Goal: Check status: Check status

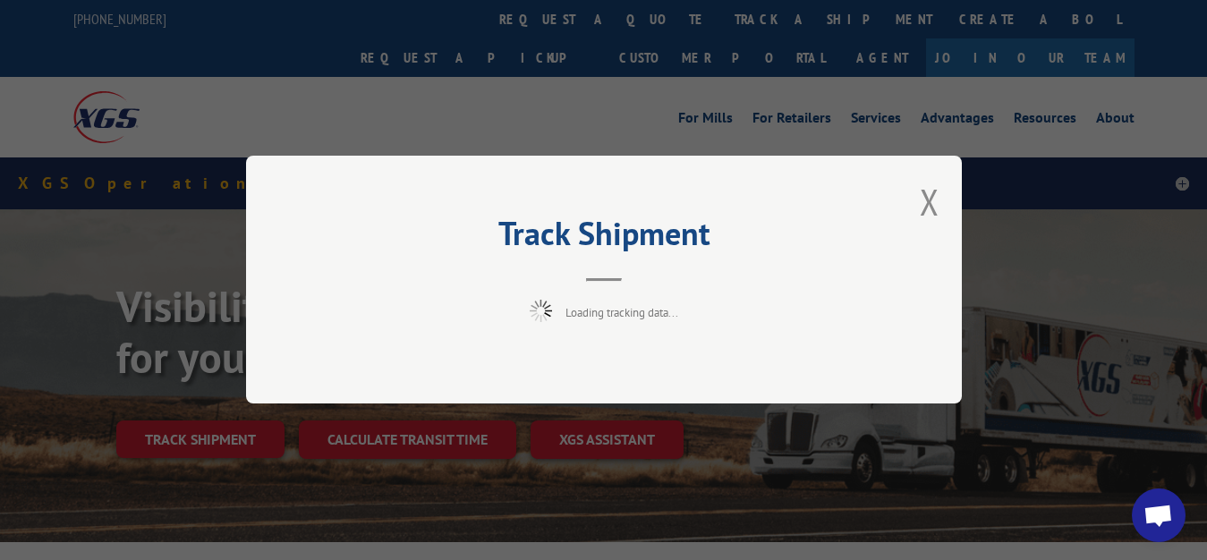
scroll to position [91, 0]
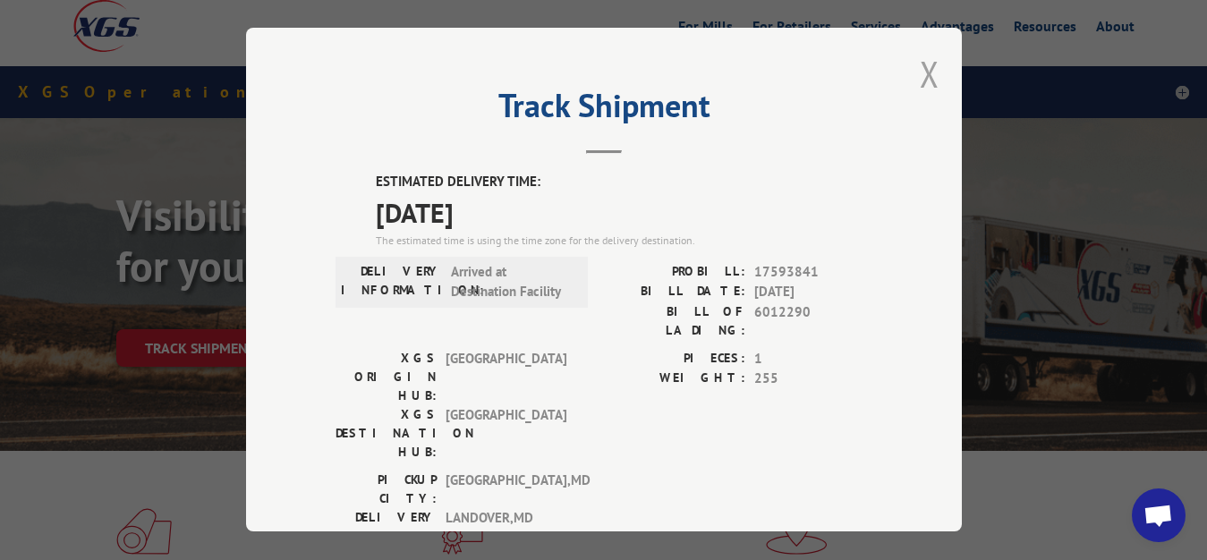
drag, startPoint x: 913, startPoint y: 68, endPoint x: 888, endPoint y: 92, distance: 34.2
click at [920, 69] on button "Close modal" at bounding box center [930, 73] width 20 height 47
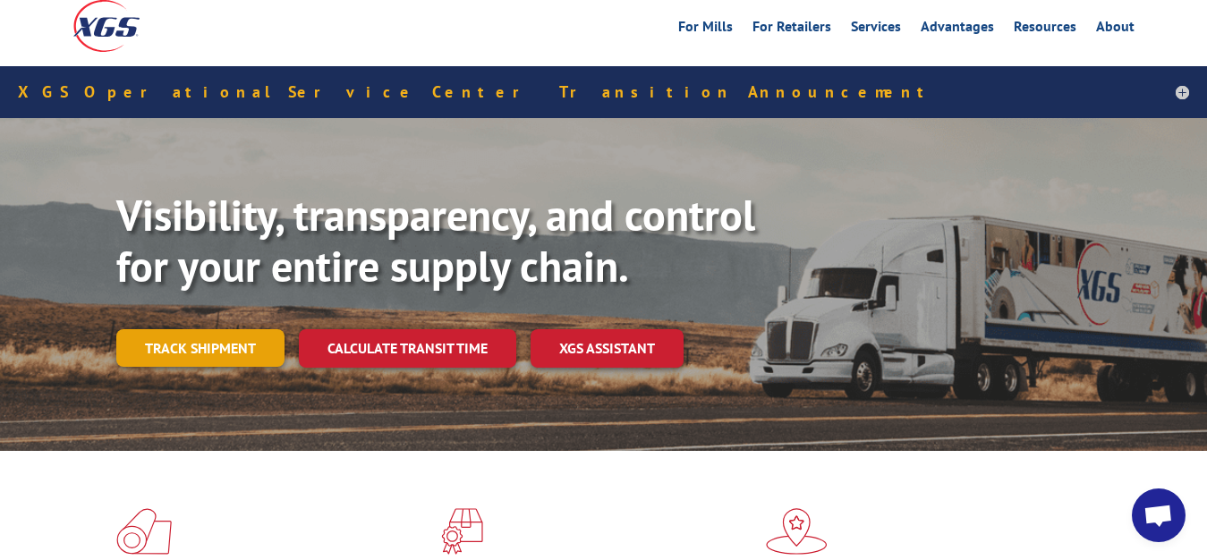
click at [242, 329] on link "Track shipment" at bounding box center [200, 348] width 168 height 38
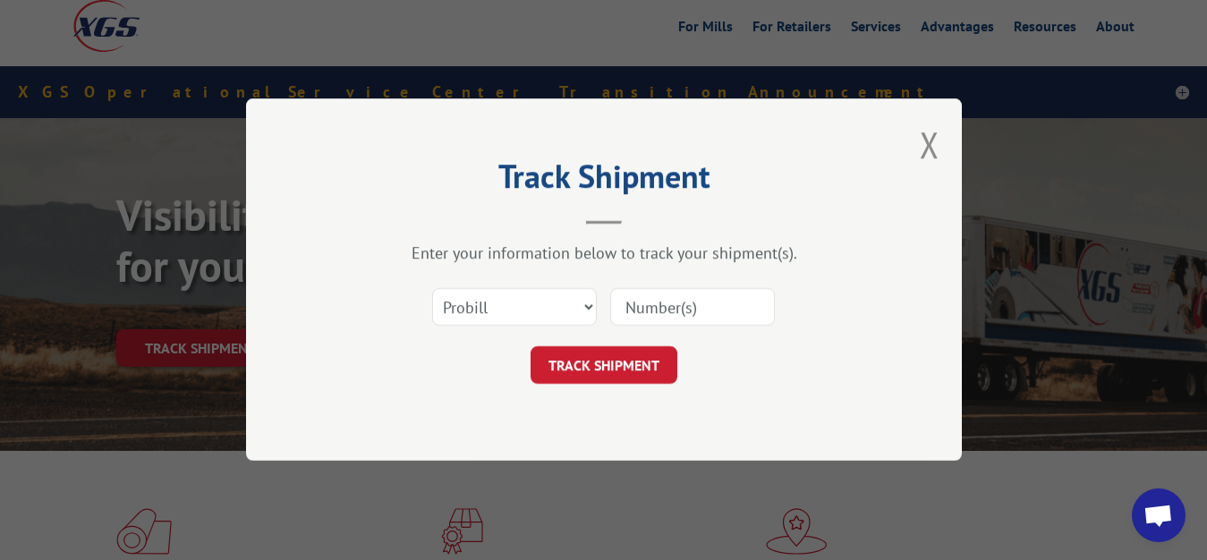
scroll to position [0, 0]
click at [432, 289] on select "Select category... Probill BOL PO" at bounding box center [514, 308] width 165 height 38
select select "bol"
click option "BOL" at bounding box center [0, 0] width 0 height 0
drag, startPoint x: 668, startPoint y: 313, endPoint x: 711, endPoint y: 182, distance: 138.4
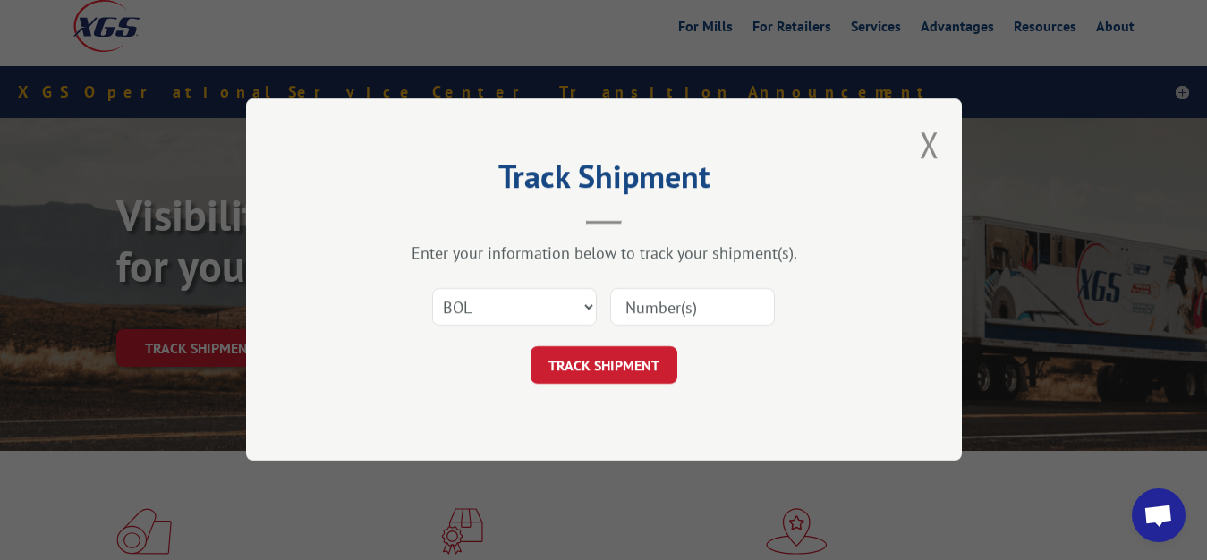
click at [669, 306] on input at bounding box center [692, 308] width 165 height 38
type input "6012291"
click button "TRACK SHIPMENT" at bounding box center [604, 366] width 147 height 38
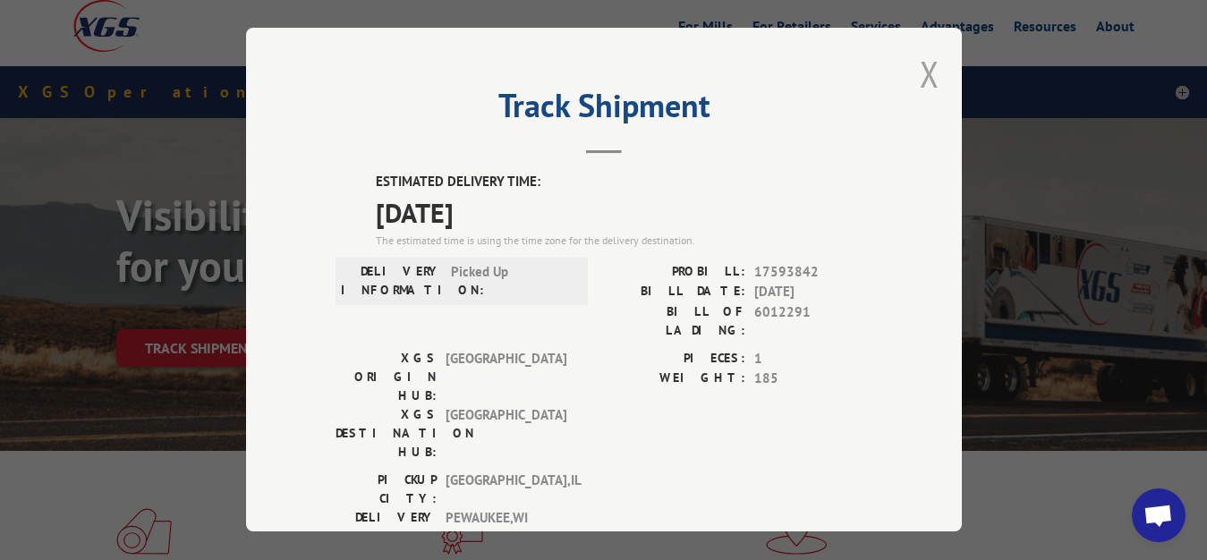
drag, startPoint x: 911, startPoint y: 69, endPoint x: 801, endPoint y: 138, distance: 129.8
click at [920, 72] on button "Close modal" at bounding box center [930, 73] width 20 height 47
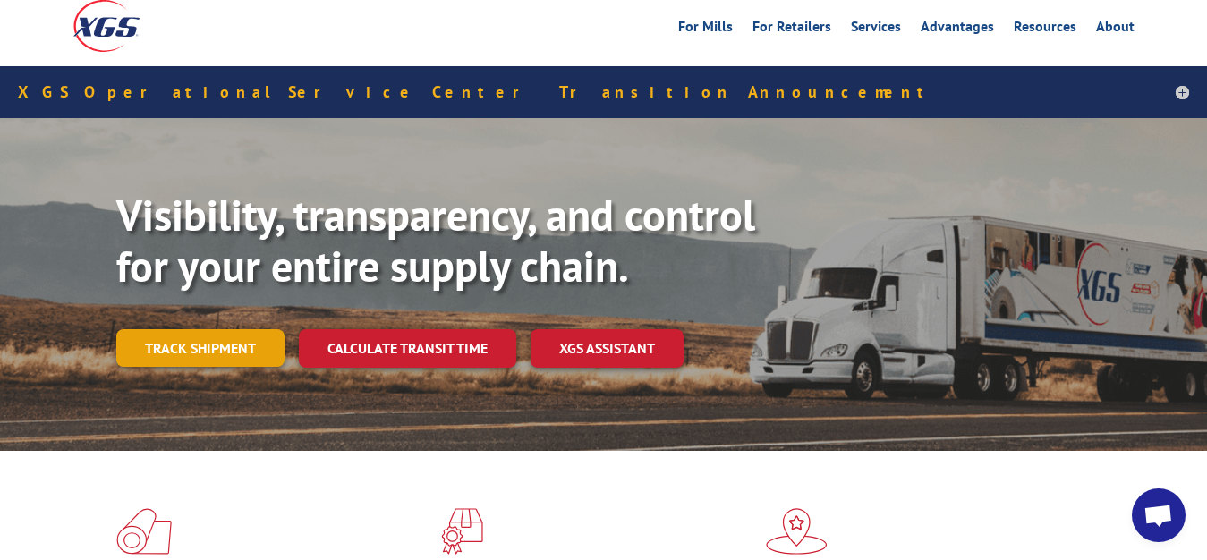
click at [144, 329] on link "Track shipment" at bounding box center [200, 348] width 168 height 38
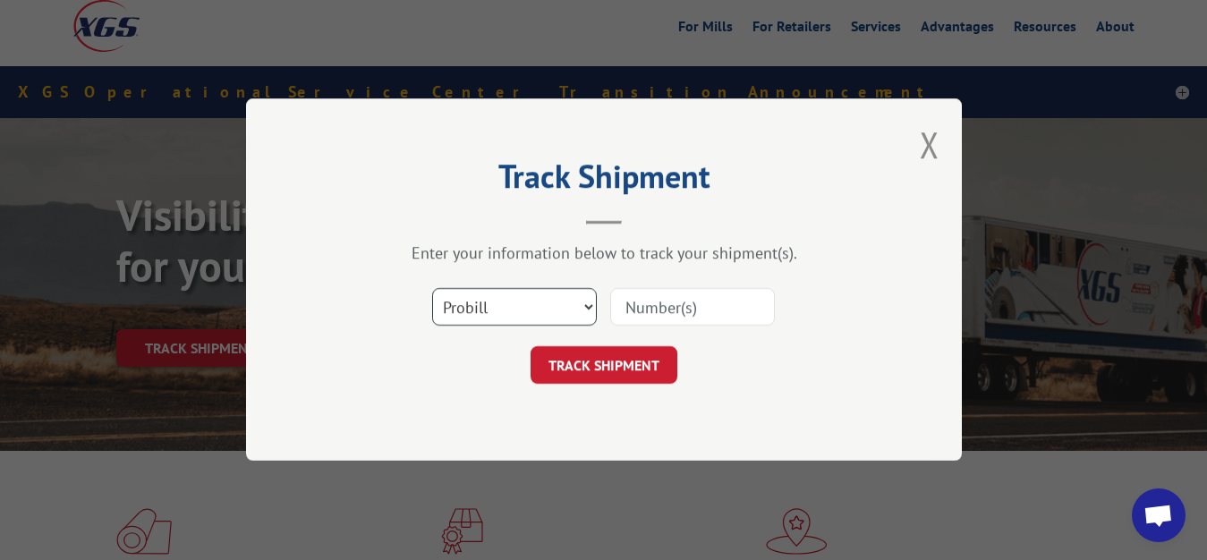
click at [432, 289] on select "Select category... Probill BOL PO" at bounding box center [514, 308] width 165 height 38
select select "bol"
click option "BOL" at bounding box center [0, 0] width 0 height 0
drag, startPoint x: 632, startPoint y: 319, endPoint x: 671, endPoint y: 268, distance: 64.4
click at [648, 303] on input at bounding box center [692, 308] width 165 height 38
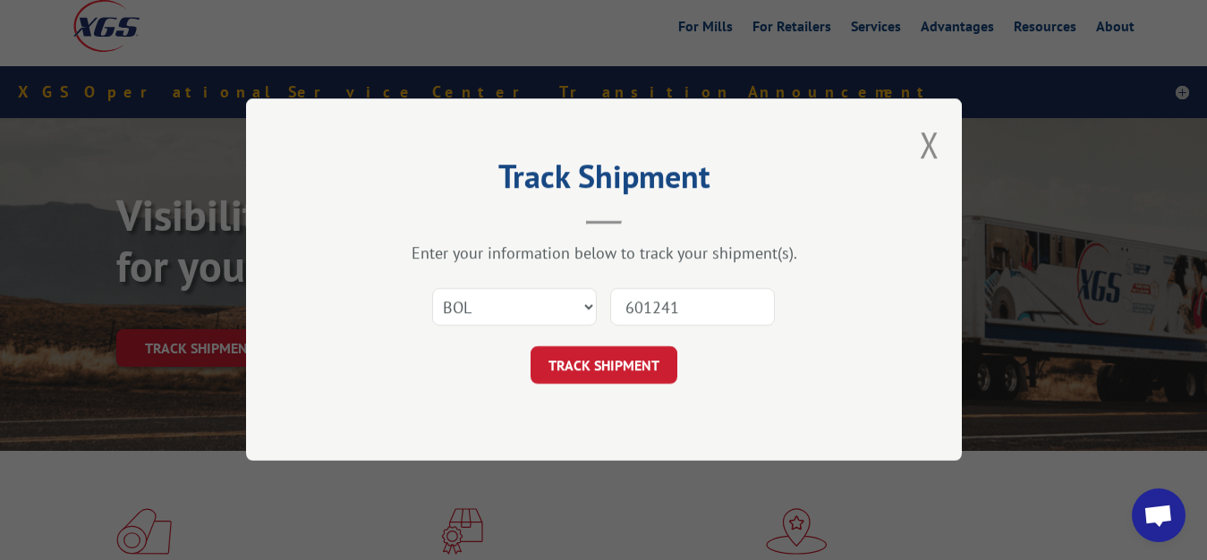
type input "6012412"
click button "TRACK SHIPMENT" at bounding box center [604, 366] width 147 height 38
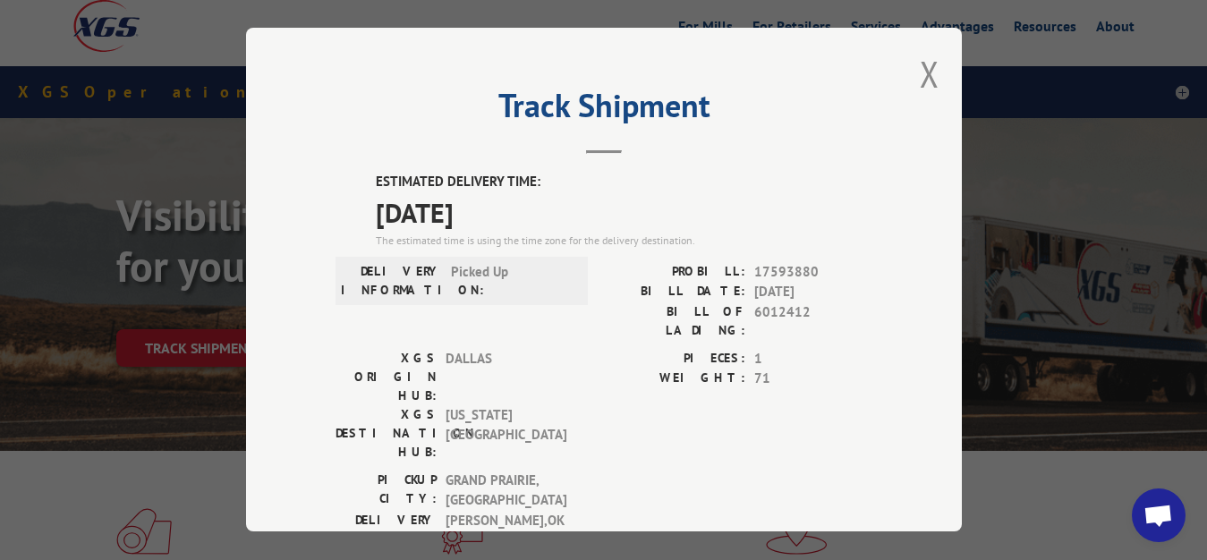
drag, startPoint x: 914, startPoint y: 72, endPoint x: 789, endPoint y: 152, distance: 148.9
click at [920, 72] on button "Close modal" at bounding box center [930, 73] width 20 height 47
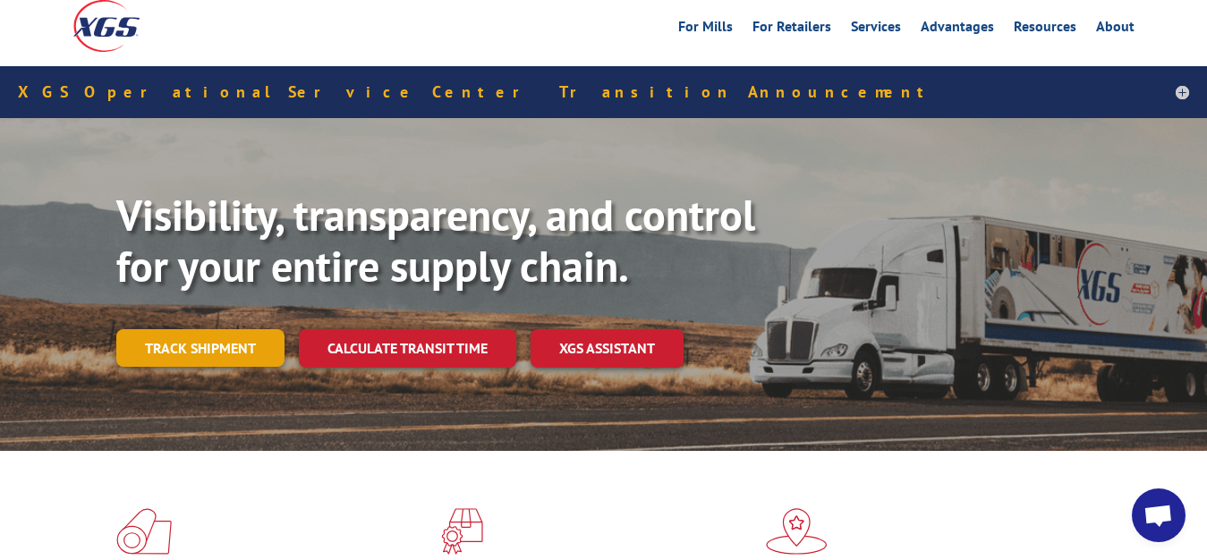
click at [230, 329] on link "Track shipment" at bounding box center [200, 348] width 168 height 38
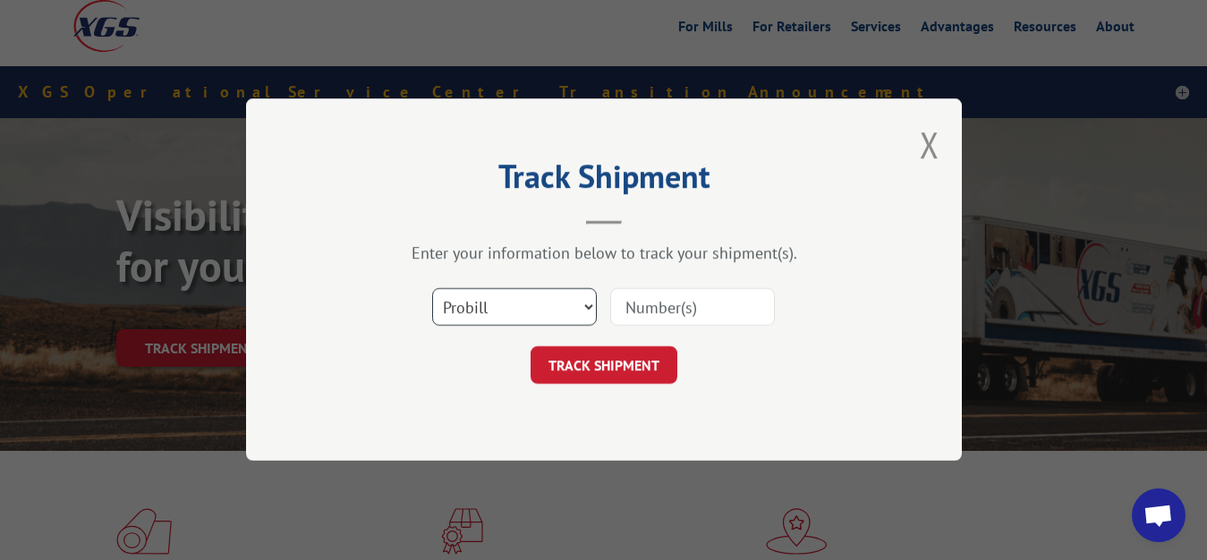
click at [432, 289] on select "Select category... Probill BOL PO" at bounding box center [514, 308] width 165 height 38
select select "bol"
click option "BOL" at bounding box center [0, 0] width 0 height 0
drag, startPoint x: 652, startPoint y: 310, endPoint x: 666, endPoint y: 214, distance: 97.6
click at [654, 302] on input at bounding box center [692, 308] width 165 height 38
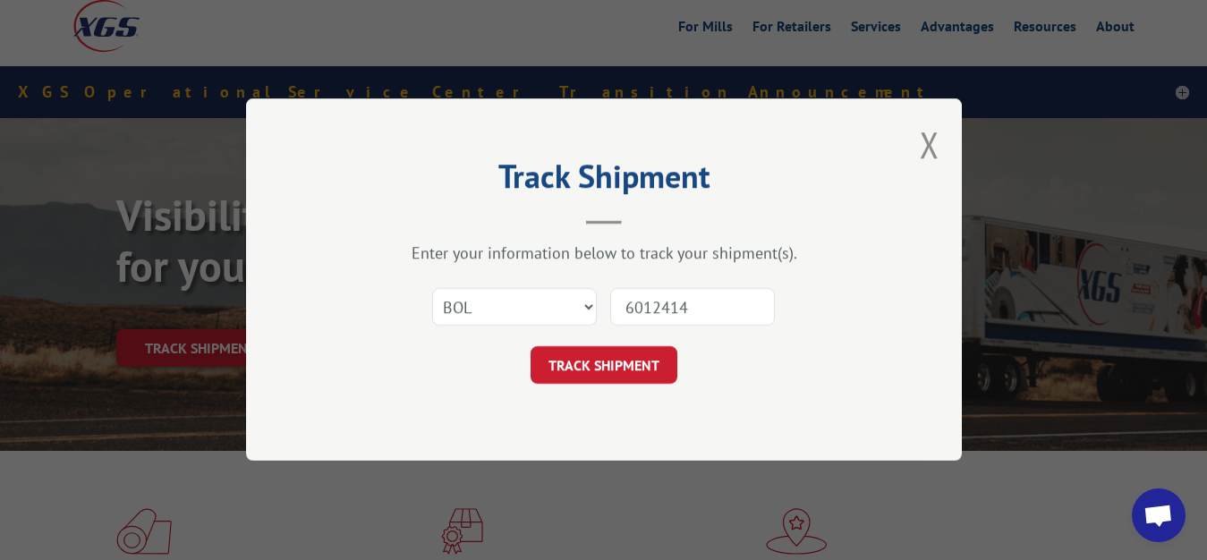
type input "6012414"
click button "TRACK SHIPMENT" at bounding box center [604, 366] width 147 height 38
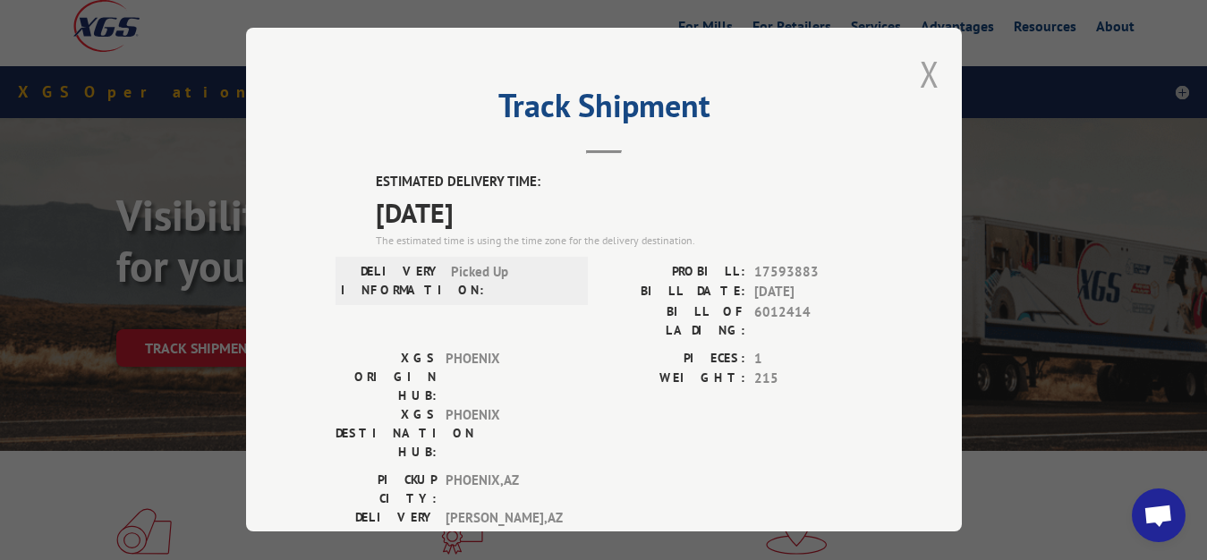
click at [920, 70] on button "Close modal" at bounding box center [930, 73] width 20 height 47
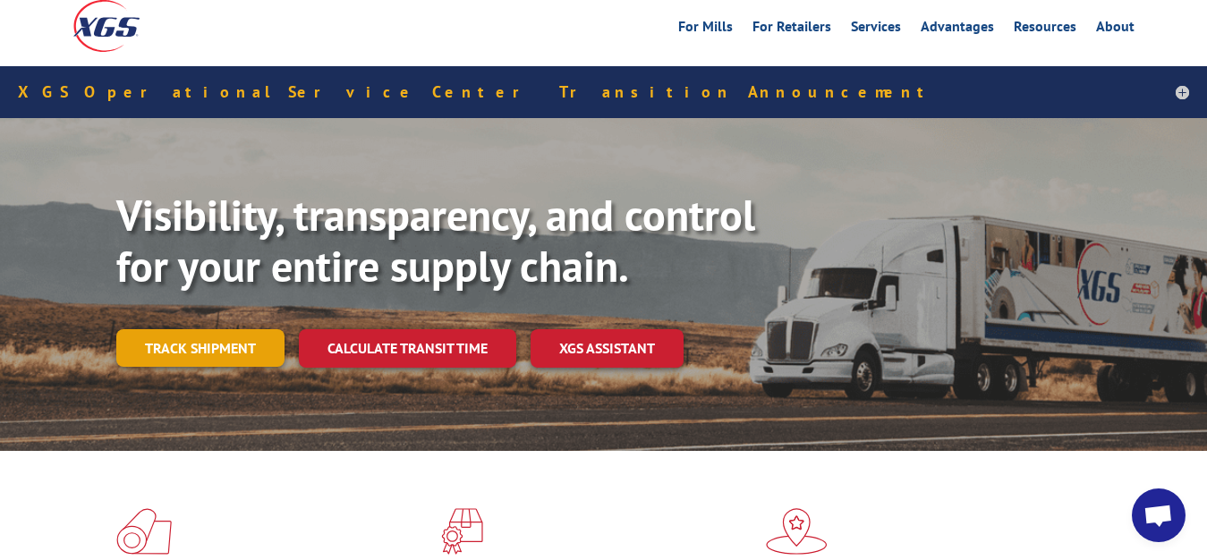
click at [180, 329] on link "Track shipment" at bounding box center [200, 348] width 168 height 38
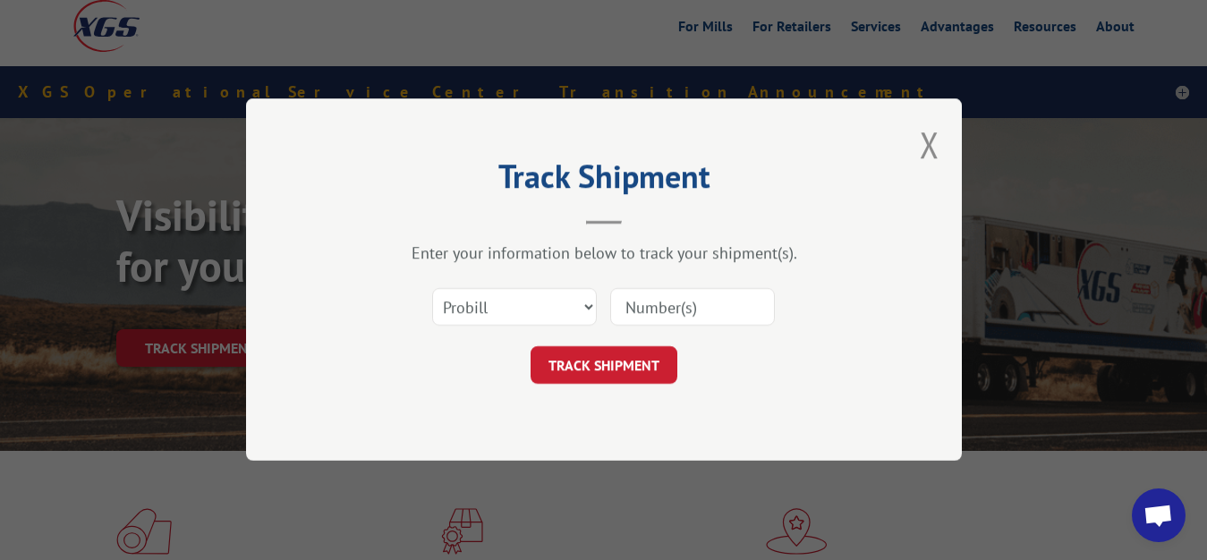
click at [474, 278] on div "Select category... Probill BOL PO" at bounding box center [604, 307] width 537 height 59
click at [432, 289] on select "Select category... Probill BOL PO" at bounding box center [514, 308] width 165 height 38
select select "bol"
click option "BOL" at bounding box center [0, 0] width 0 height 0
drag, startPoint x: 635, startPoint y: 302, endPoint x: 636, endPoint y: 286, distance: 16.1
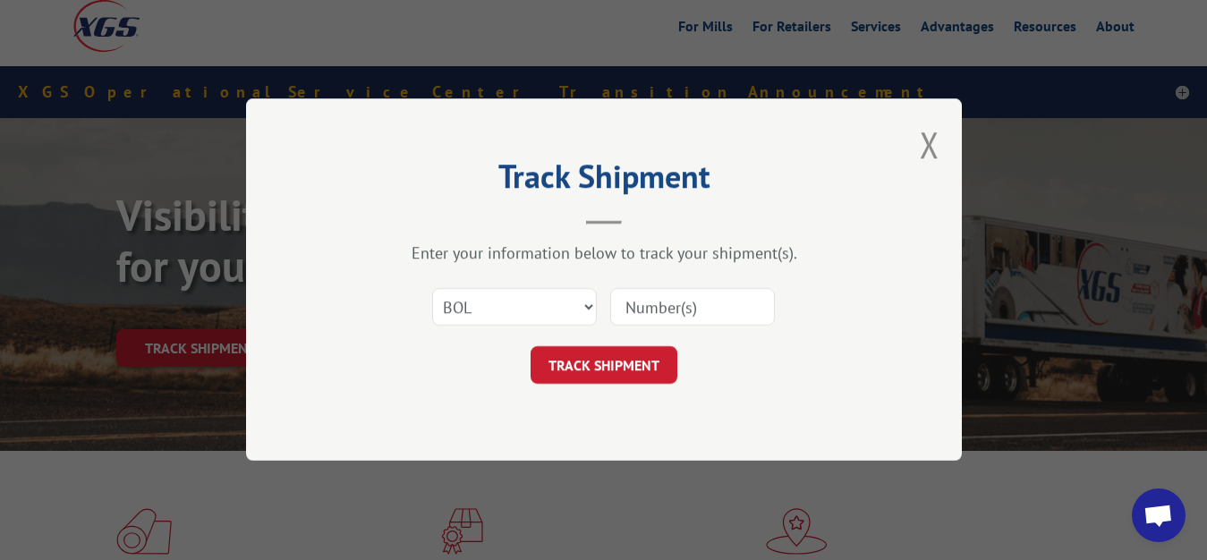
click at [635, 295] on input at bounding box center [692, 308] width 165 height 38
type input "6012413"
click button "TRACK SHIPMENT" at bounding box center [604, 366] width 147 height 38
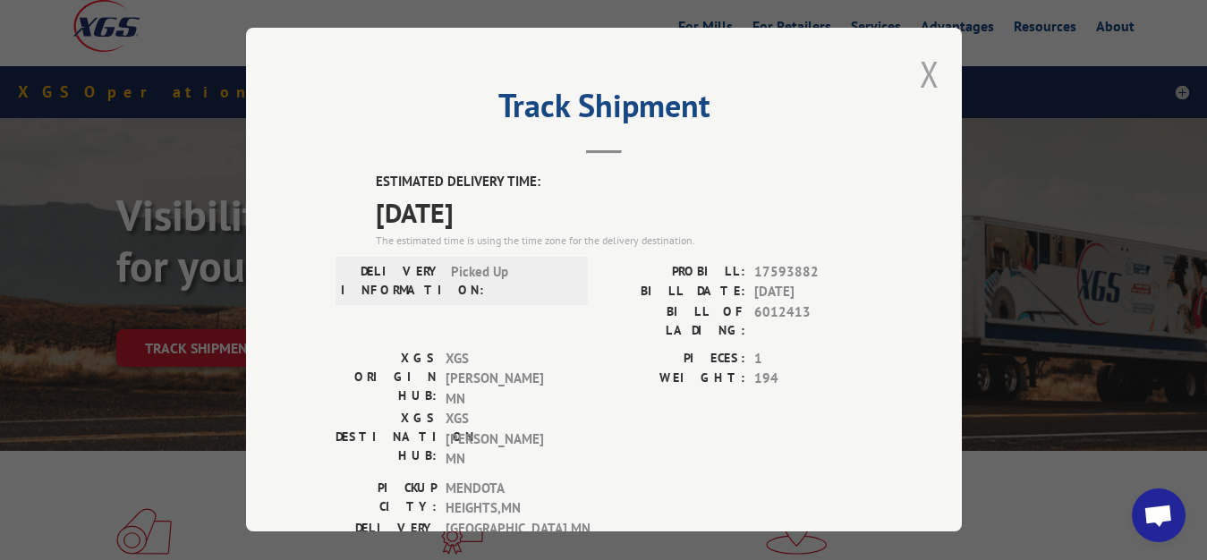
drag, startPoint x: 908, startPoint y: 73, endPoint x: 659, endPoint y: 191, distance: 276.2
click at [920, 76] on button "Close modal" at bounding box center [930, 73] width 20 height 47
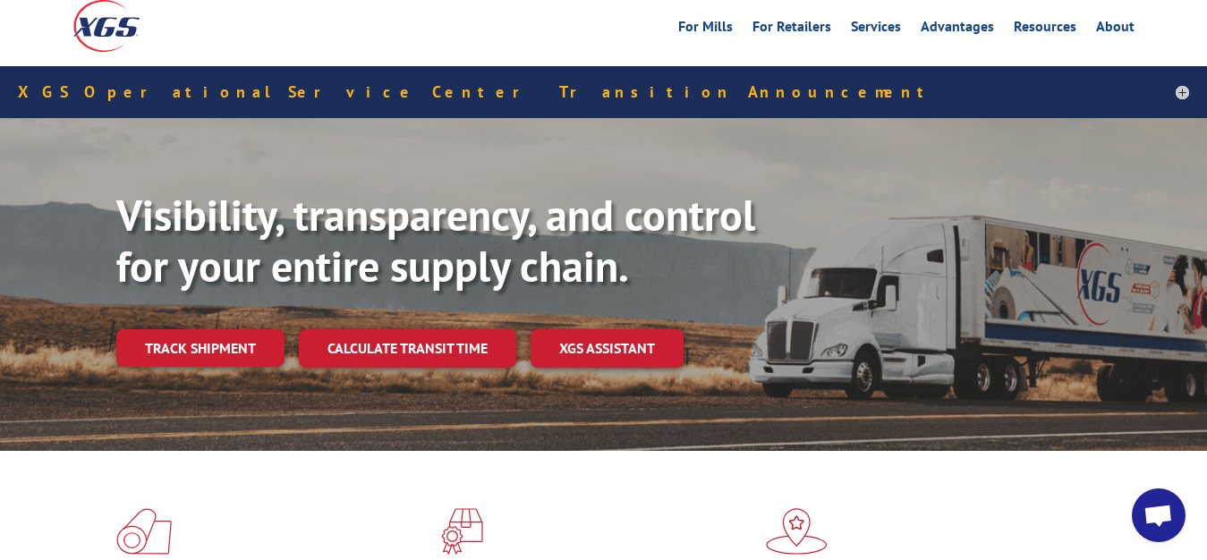
drag, startPoint x: 121, startPoint y: 319, endPoint x: 135, endPoint y: 314, distance: 15.0
click at [121, 329] on link "Track shipment" at bounding box center [200, 348] width 168 height 38
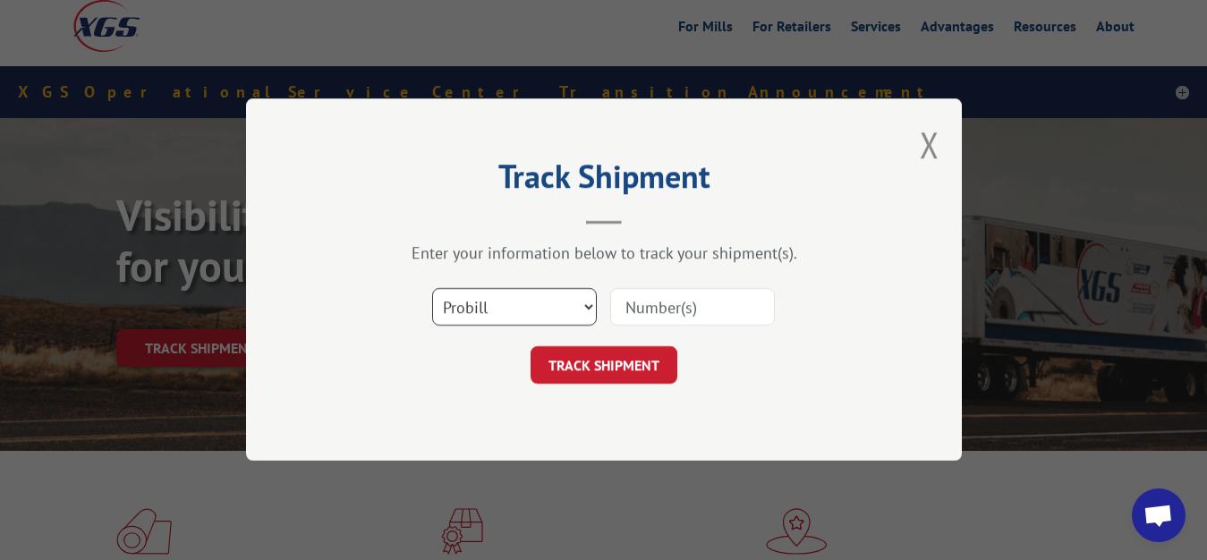
click at [432, 289] on select "Select category... Probill BOL PO" at bounding box center [514, 308] width 165 height 38
select select "bol"
click option "BOL" at bounding box center [0, 0] width 0 height 0
click at [663, 281] on div "Select category... Probill BOL PO" at bounding box center [604, 307] width 537 height 59
drag, startPoint x: 620, startPoint y: 309, endPoint x: 733, endPoint y: 211, distance: 149.1
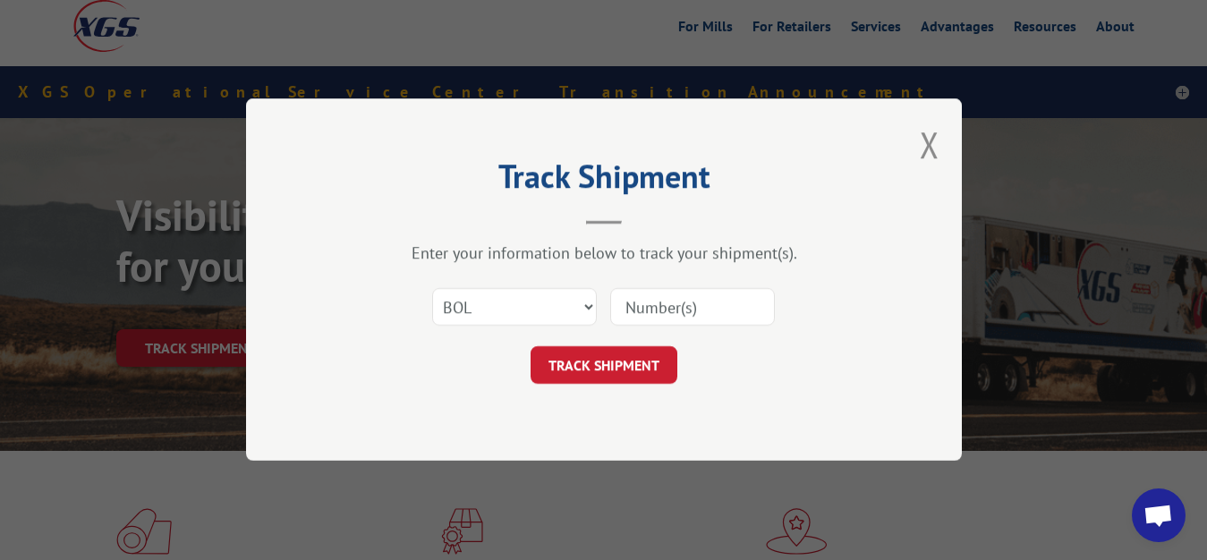
click at [620, 305] on input at bounding box center [692, 308] width 165 height 38
type input "6012410"
click button "TRACK SHIPMENT" at bounding box center [604, 366] width 147 height 38
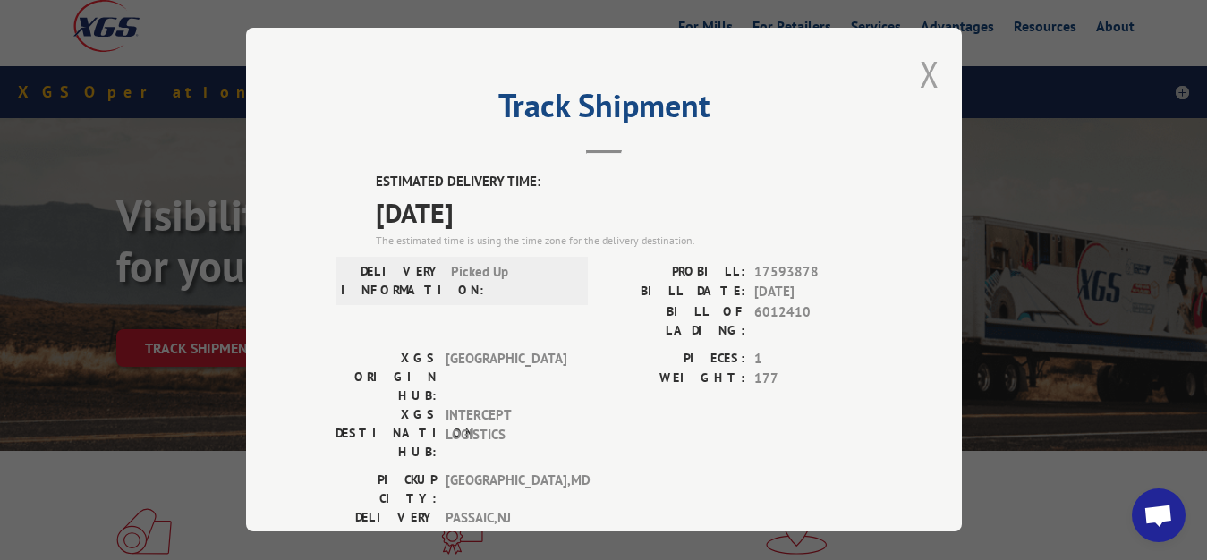
click at [920, 62] on button "Close modal" at bounding box center [930, 73] width 20 height 47
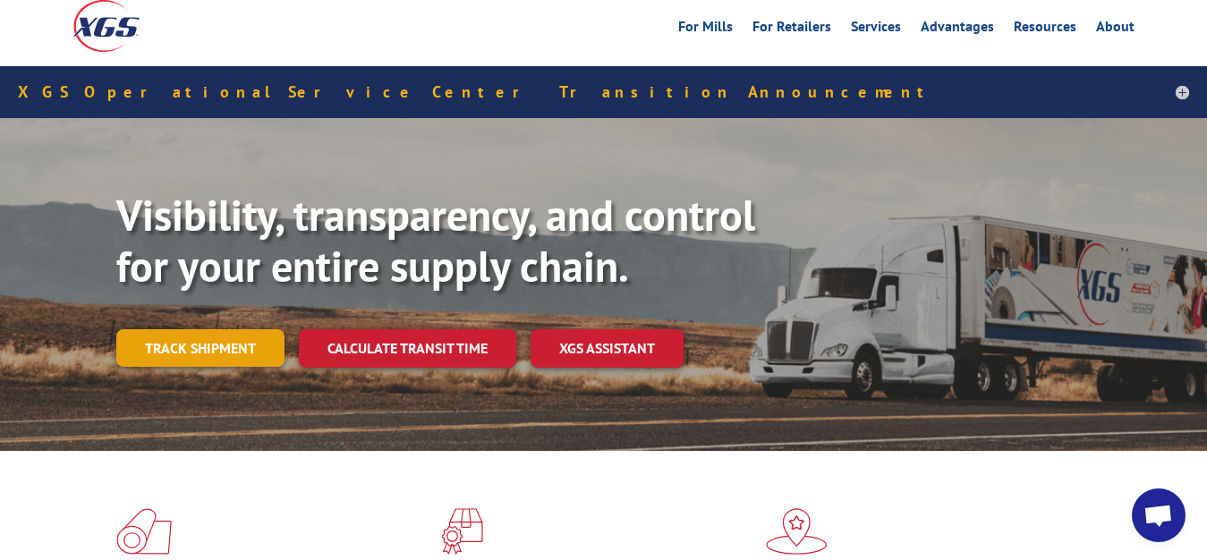
click at [204, 329] on link "Track shipment" at bounding box center [200, 348] width 168 height 38
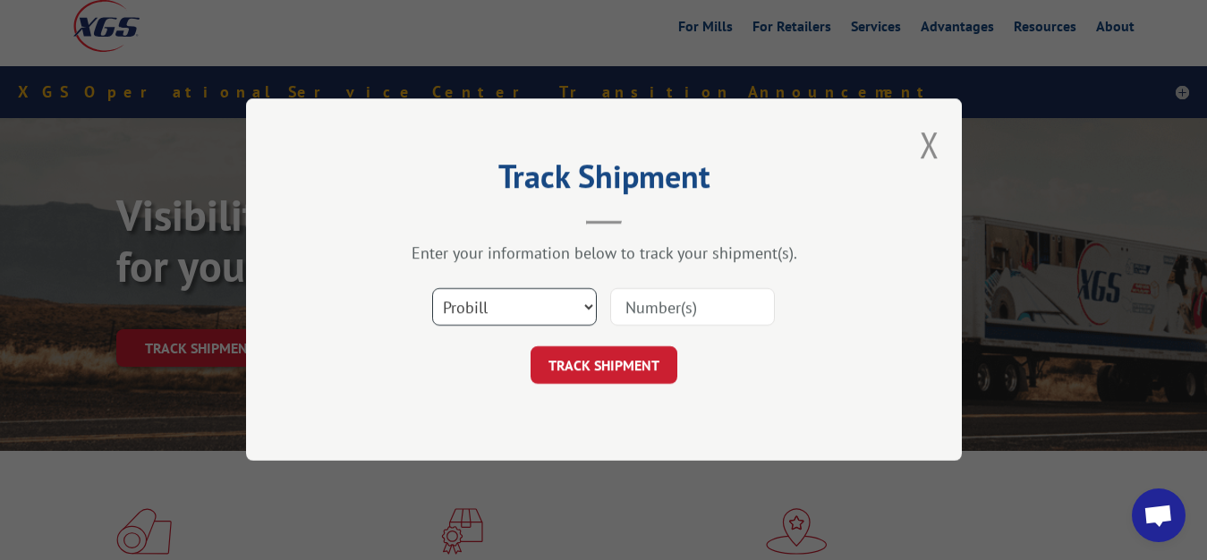
click at [432, 289] on select "Select category... Probill BOL PO" at bounding box center [514, 308] width 165 height 38
select select "bol"
click option "BOL" at bounding box center [0, 0] width 0 height 0
drag, startPoint x: 670, startPoint y: 312, endPoint x: 701, endPoint y: 264, distance: 57.6
click at [688, 290] on input at bounding box center [692, 308] width 165 height 38
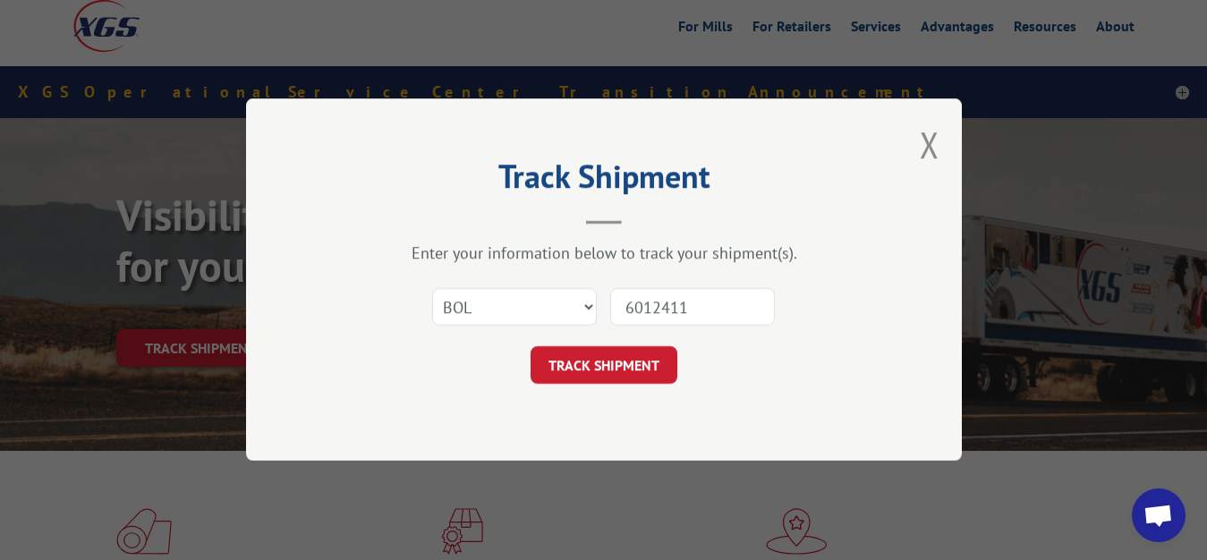
type input "6012411"
click button "TRACK SHIPMENT" at bounding box center [604, 366] width 147 height 38
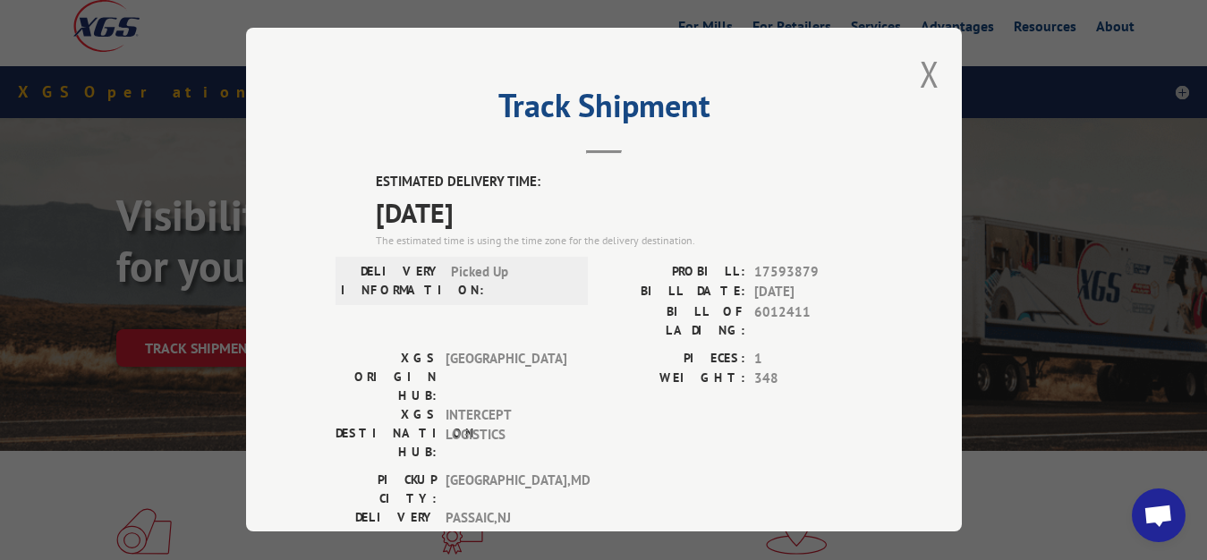
click at [931, 64] on div "Track Shipment ESTIMATED DELIVERY TIME: [DATE] The estimated time is using the …" at bounding box center [604, 280] width 716 height 504
click at [920, 76] on button "Close modal" at bounding box center [930, 73] width 20 height 47
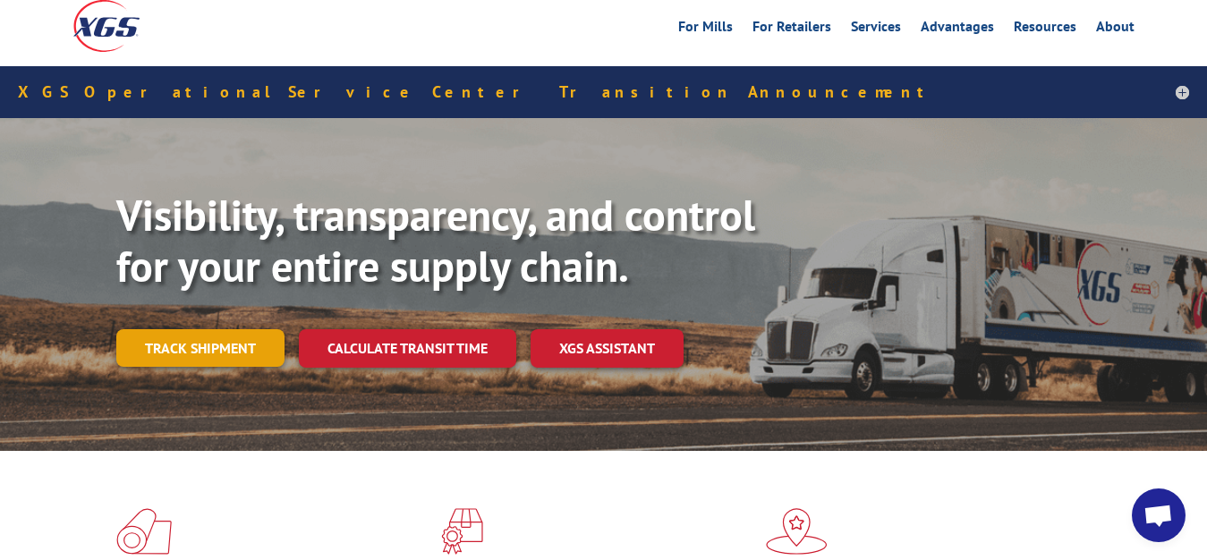
click at [215, 329] on link "Track shipment" at bounding box center [200, 348] width 168 height 38
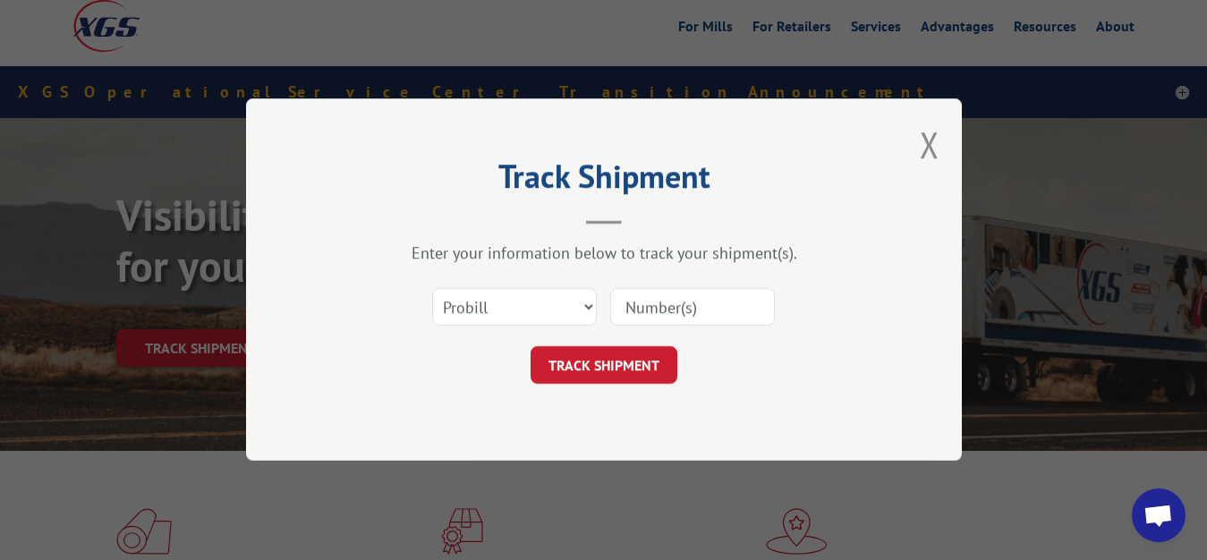
click at [526, 286] on div "Select category... Probill BOL PO" at bounding box center [604, 307] width 537 height 59
click at [432, 289] on select "Select category... Probill BOL PO" at bounding box center [514, 308] width 165 height 38
select select "bol"
click option "BOL" at bounding box center [0, 0] width 0 height 0
drag, startPoint x: 672, startPoint y: 296, endPoint x: 678, endPoint y: 252, distance: 44.3
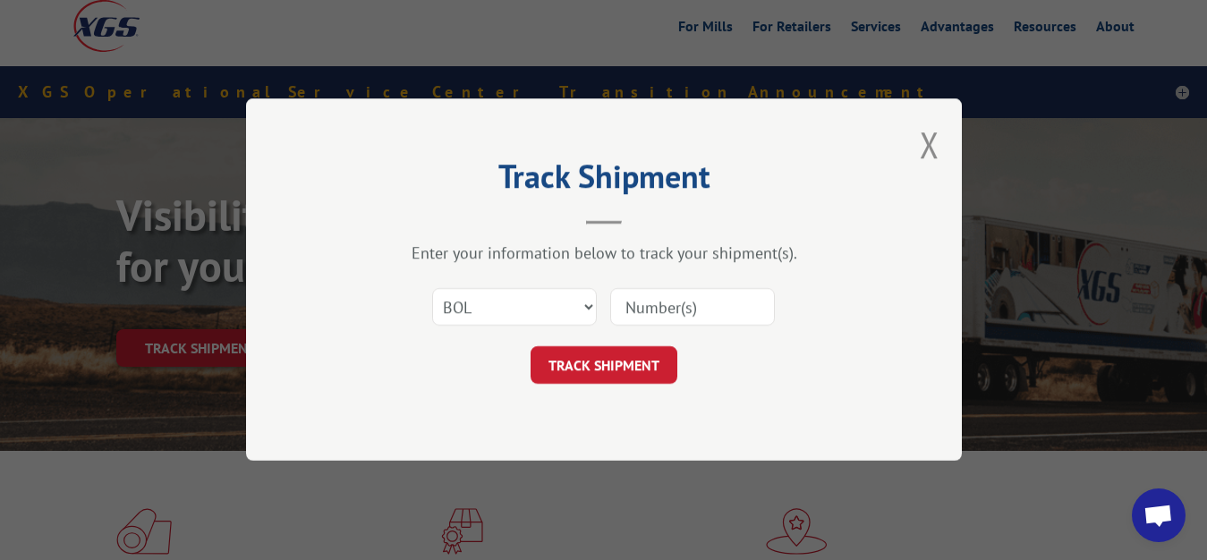
click at [673, 290] on input at bounding box center [692, 308] width 165 height 38
